Goal: Find specific page/section: Find specific page/section

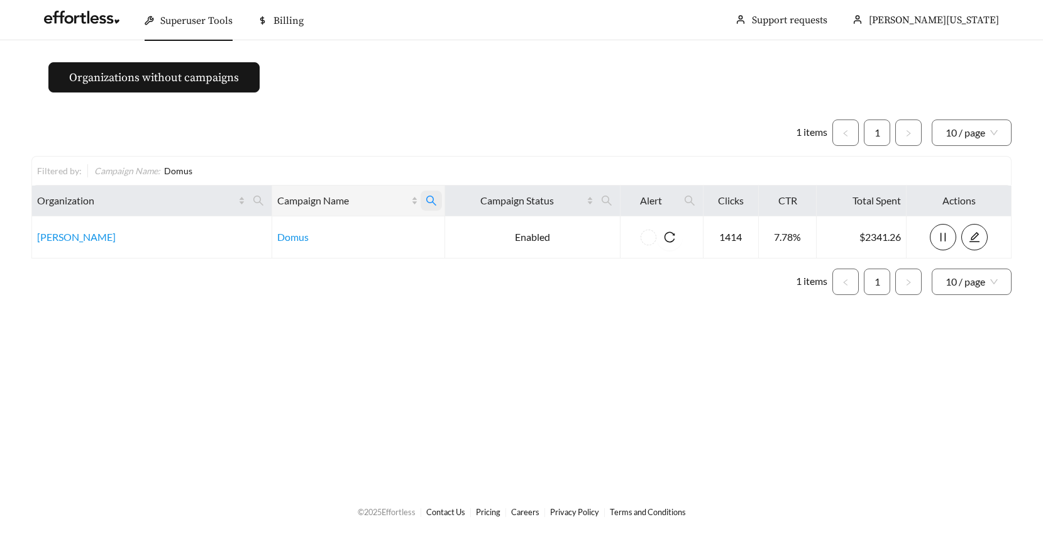
click at [429, 200] on icon "search" at bounding box center [430, 200] width 11 height 11
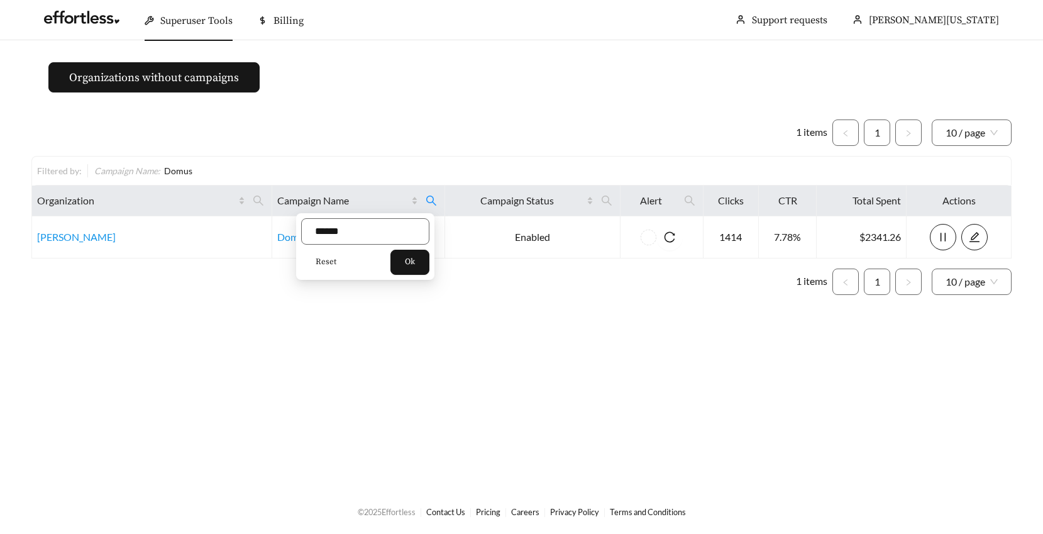
click at [328, 263] on span "Reset" at bounding box center [325, 262] width 21 height 13
click at [330, 235] on input "text" at bounding box center [365, 231] width 128 height 26
type input "**********"
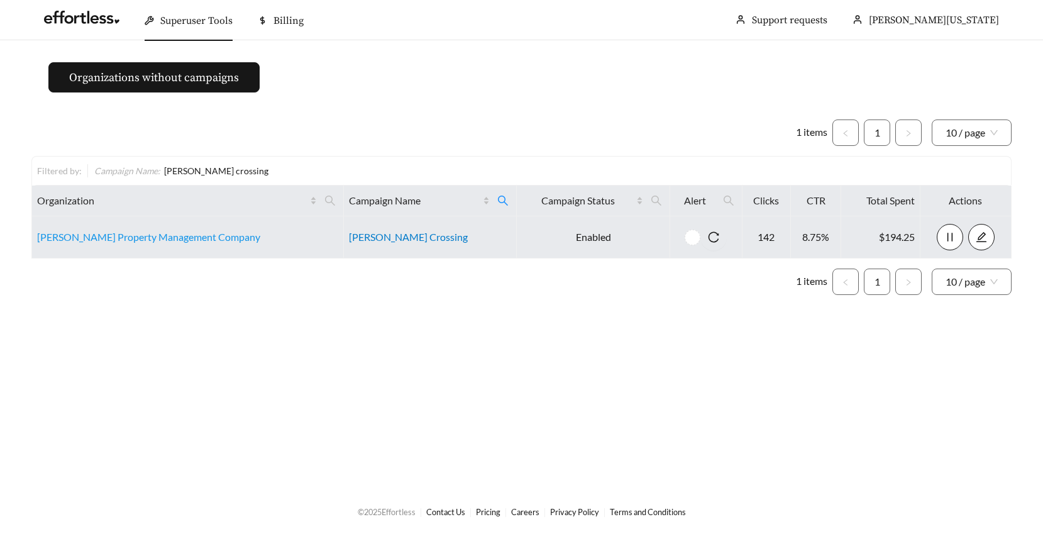
click at [349, 241] on link "[PERSON_NAME] Crossing" at bounding box center [408, 237] width 119 height 12
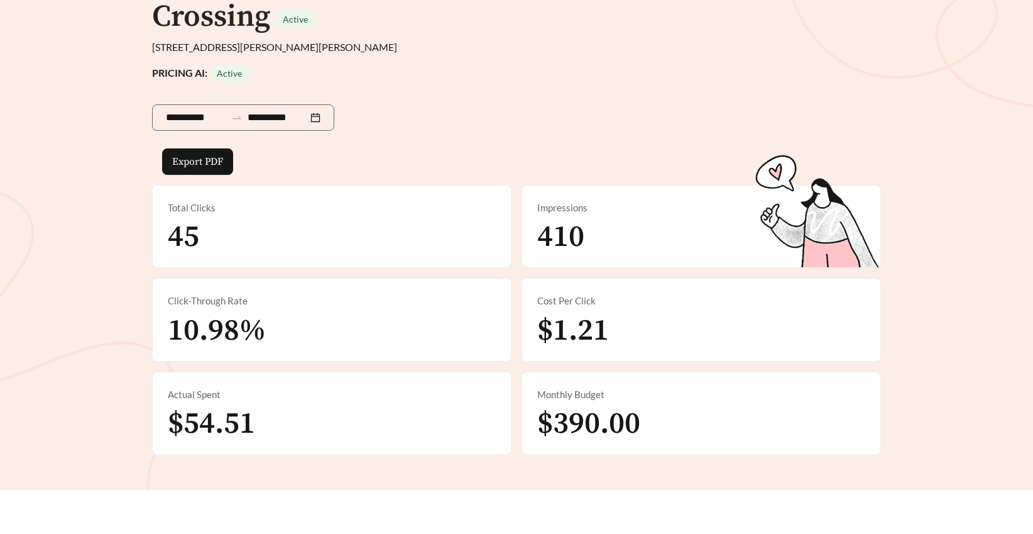
scroll to position [202, 0]
